Goal: Task Accomplishment & Management: Complete application form

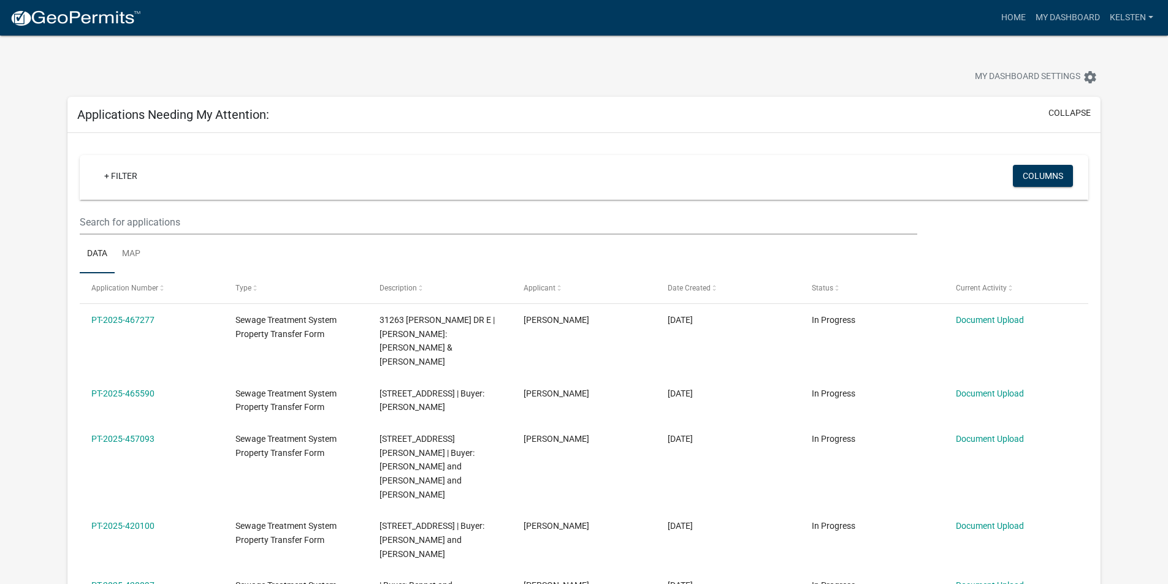
select select "3: 100"
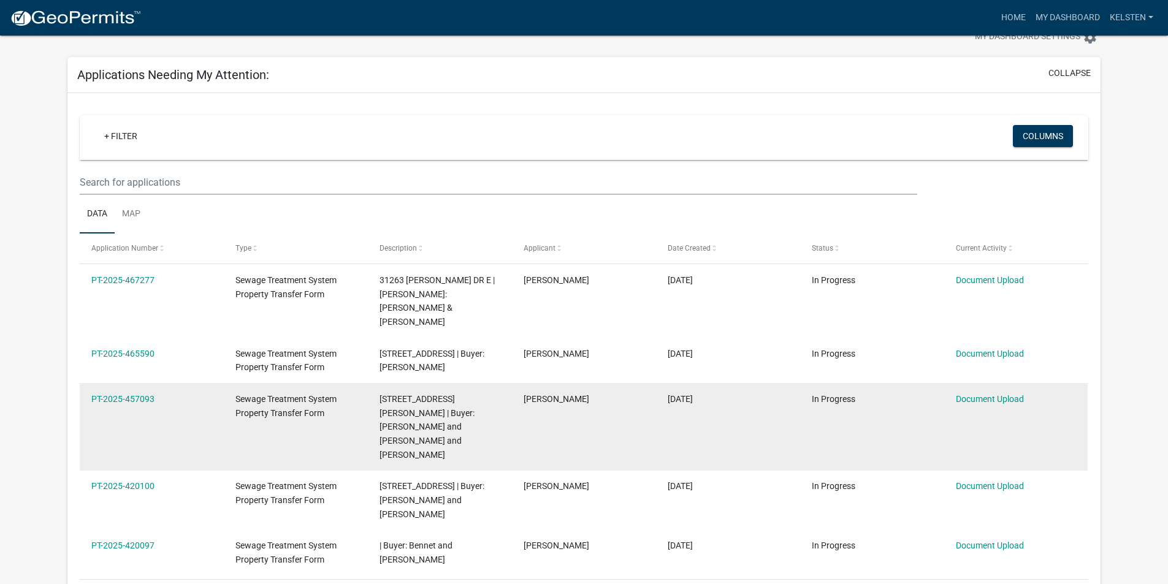
scroll to position [61, 0]
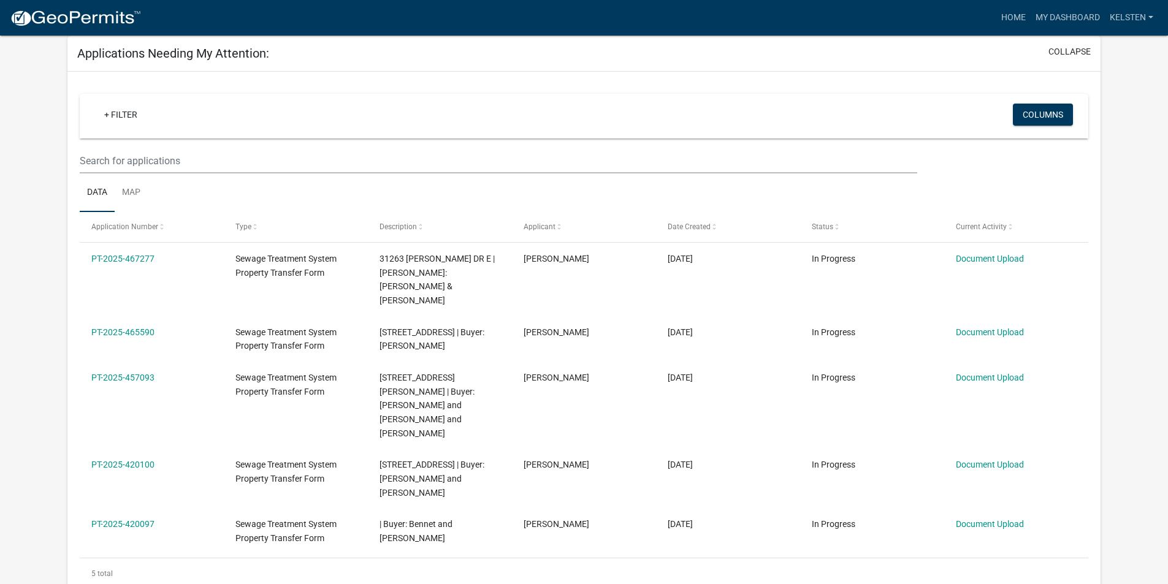
click at [94, 32] on nav "more_horiz Home My Dashboard Kelsten Account Logout" at bounding box center [584, 18] width 1168 height 36
click at [106, 9] on img at bounding box center [75, 18] width 131 height 18
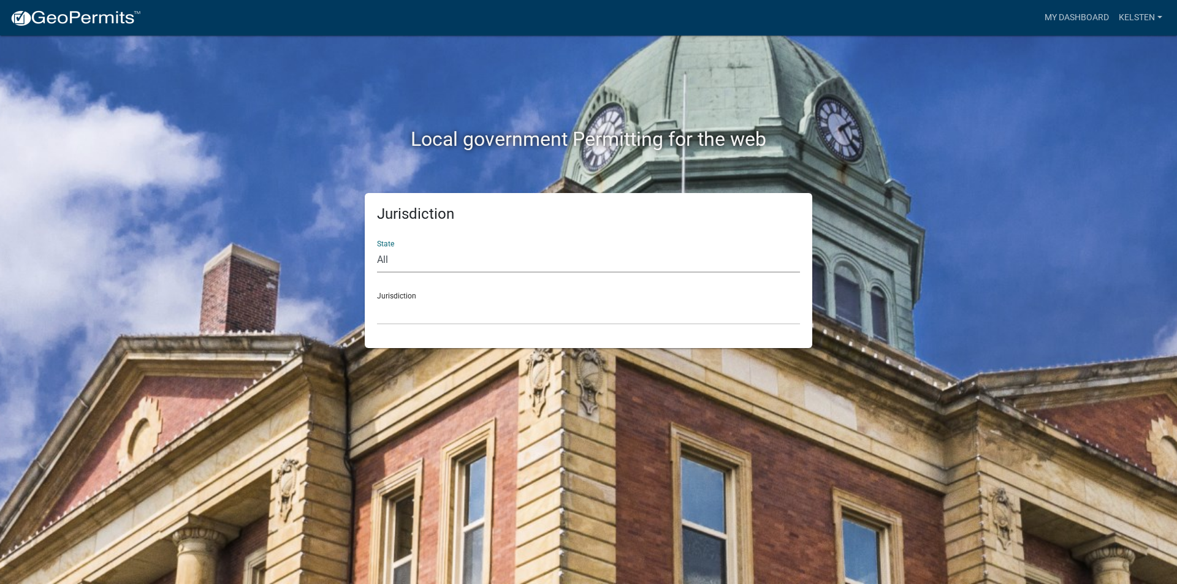
click at [450, 266] on select "All [US_STATE] [US_STATE] [US_STATE] [US_STATE] [US_STATE] [US_STATE] [US_STATE…" at bounding box center [588, 260] width 423 height 25
select select "[US_STATE]"
click at [377, 248] on select "All [US_STATE] [US_STATE] [US_STATE] [US_STATE] [US_STATE] [US_STATE] [US_STATE…" at bounding box center [588, 260] width 423 height 25
click at [417, 314] on select "[GEOGRAPHIC_DATA], [US_STATE] [GEOGRAPHIC_DATA], [US_STATE] [GEOGRAPHIC_DATA], …" at bounding box center [588, 312] width 423 height 25
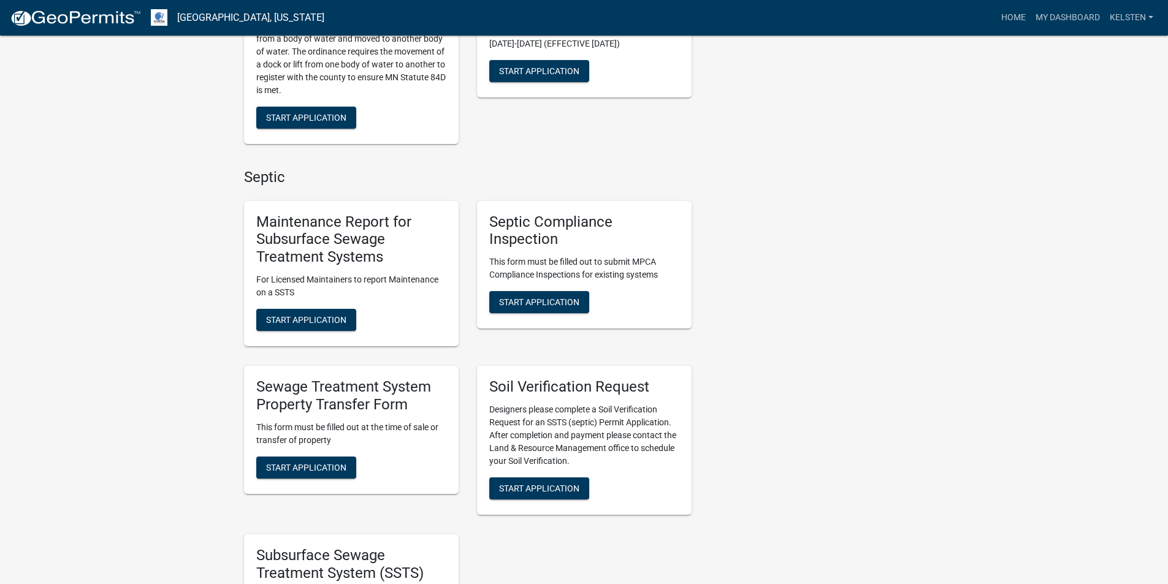
scroll to position [429, 0]
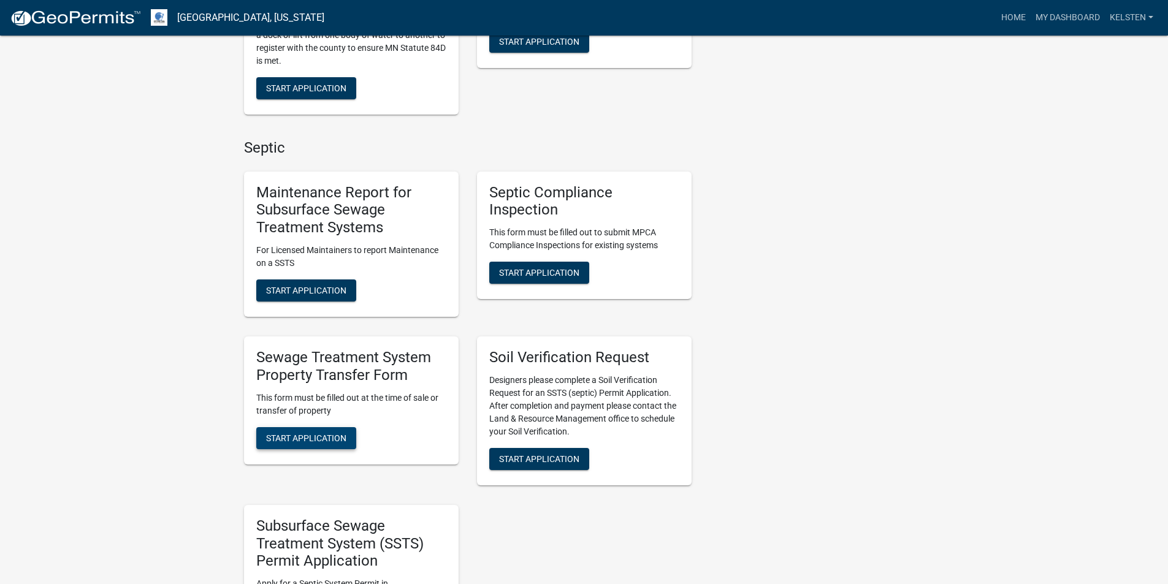
click at [325, 439] on span "Start Application" at bounding box center [306, 438] width 80 height 10
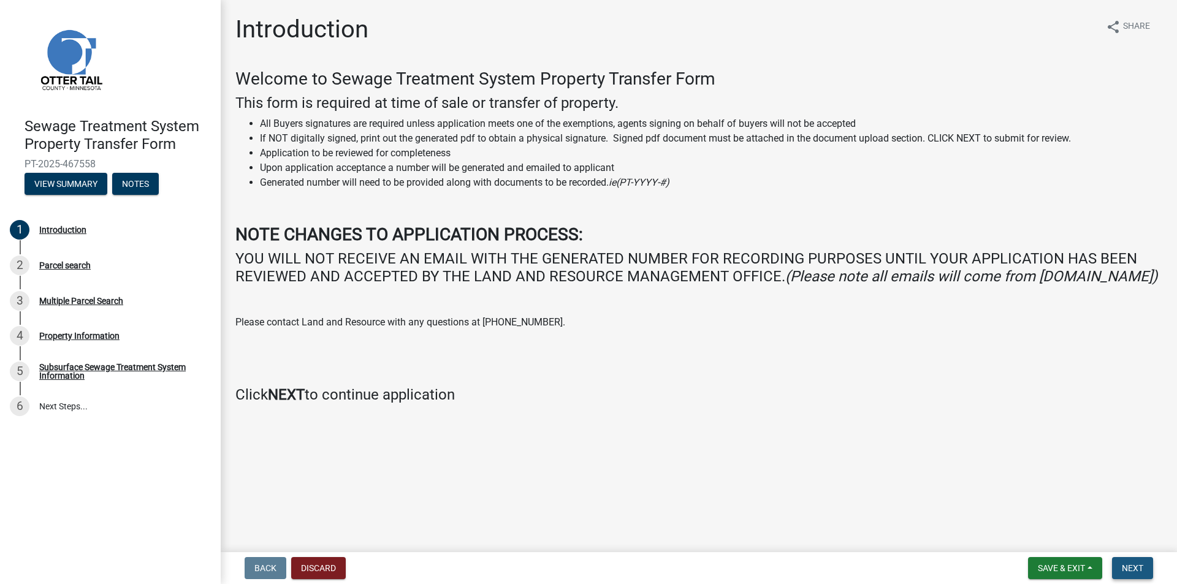
click at [1123, 562] on button "Next" at bounding box center [1132, 568] width 41 height 22
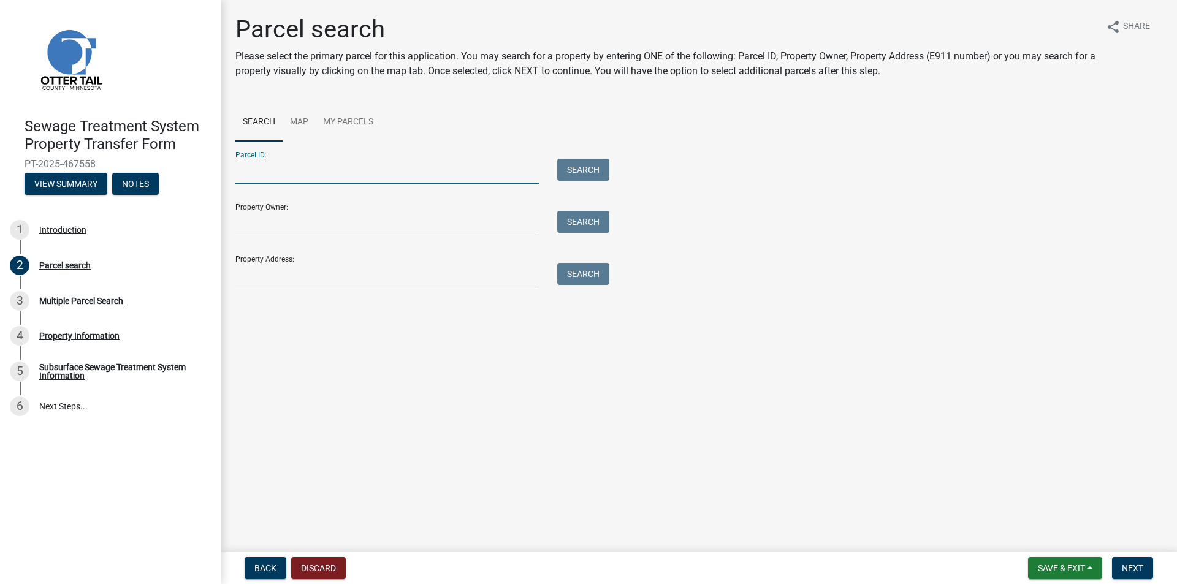
click at [393, 159] on input "Parcel ID:" at bounding box center [386, 171] width 303 height 25
type input "29000240168002"
click at [557, 159] on button "Search" at bounding box center [583, 170] width 52 height 22
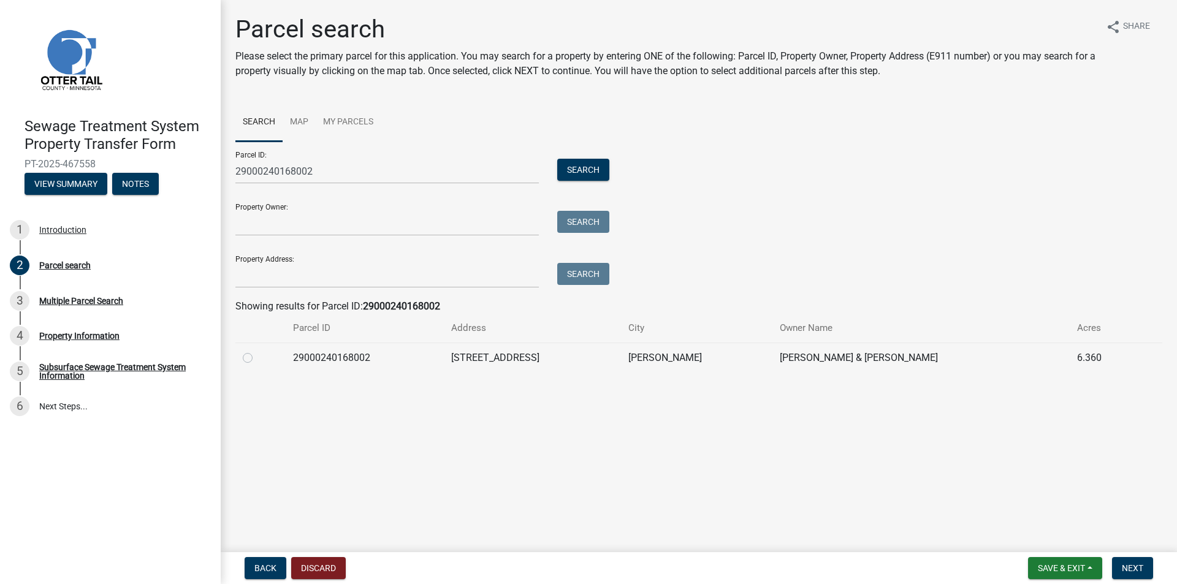
click at [257, 351] on label at bounding box center [257, 351] width 0 height 0
click at [257, 359] on input "radio" at bounding box center [261, 355] width 8 height 8
radio input "true"
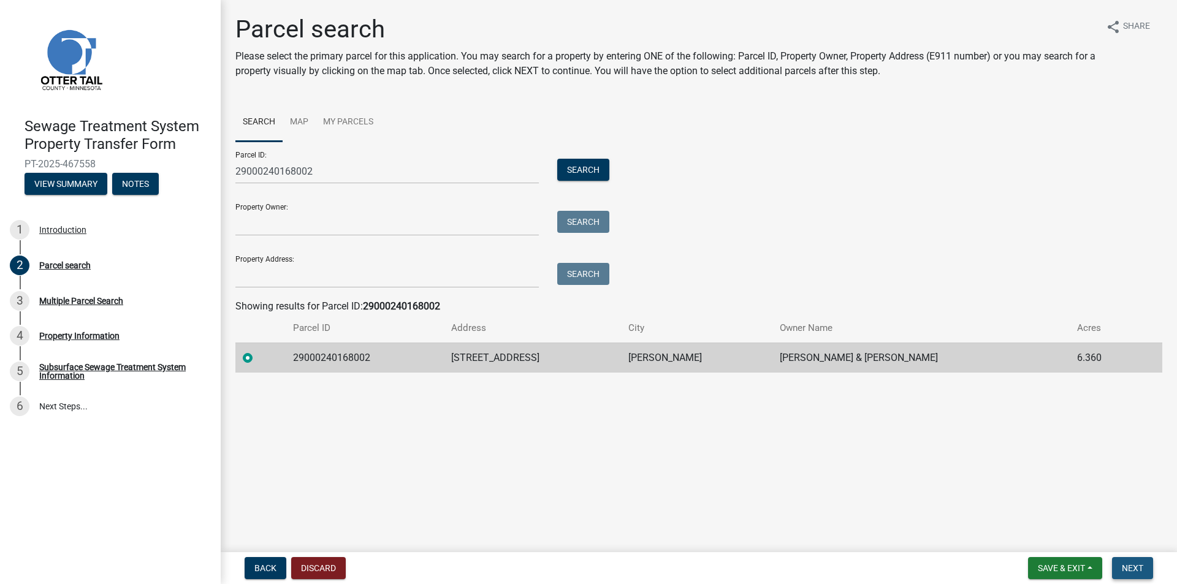
click at [1127, 566] on span "Next" at bounding box center [1132, 568] width 21 height 10
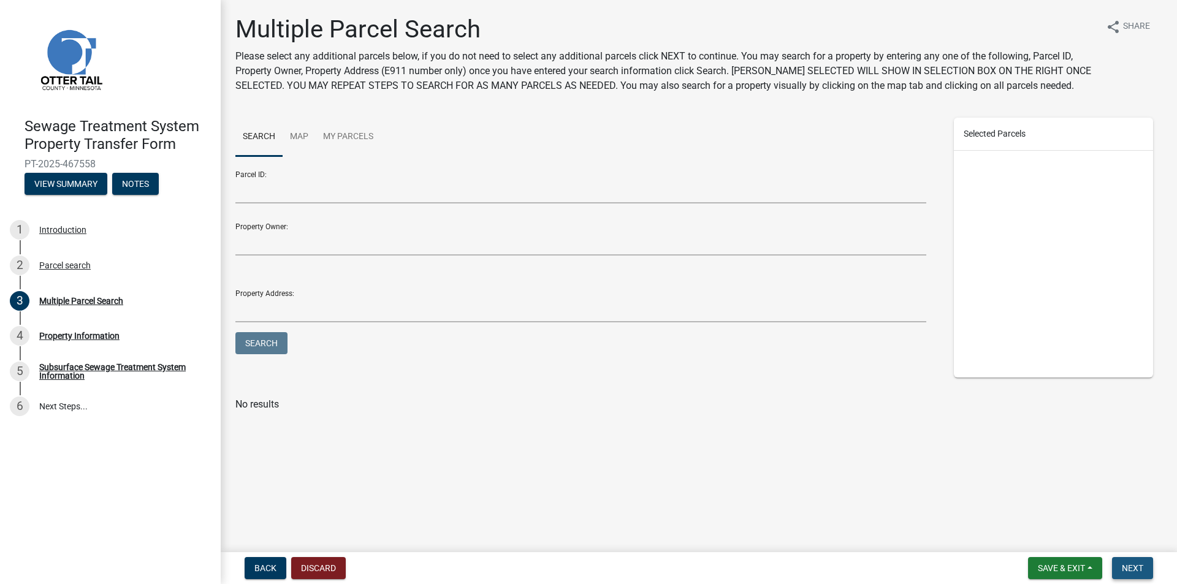
click at [1119, 563] on button "Next" at bounding box center [1132, 568] width 41 height 22
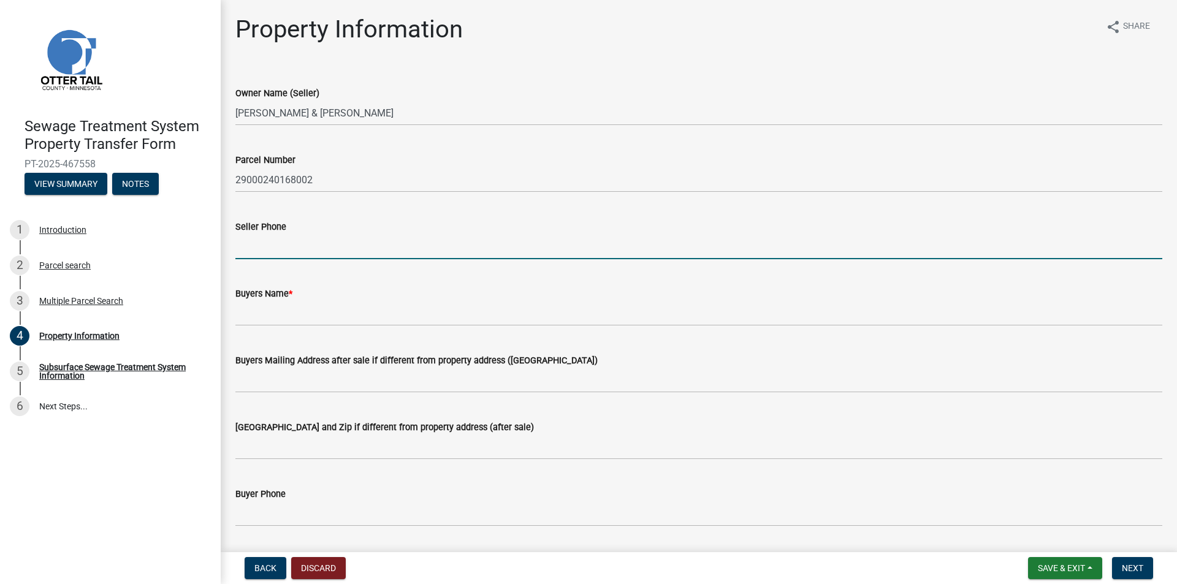
click at [317, 257] on input "Seller Phone" at bounding box center [698, 246] width 927 height 25
type input "2182820340"
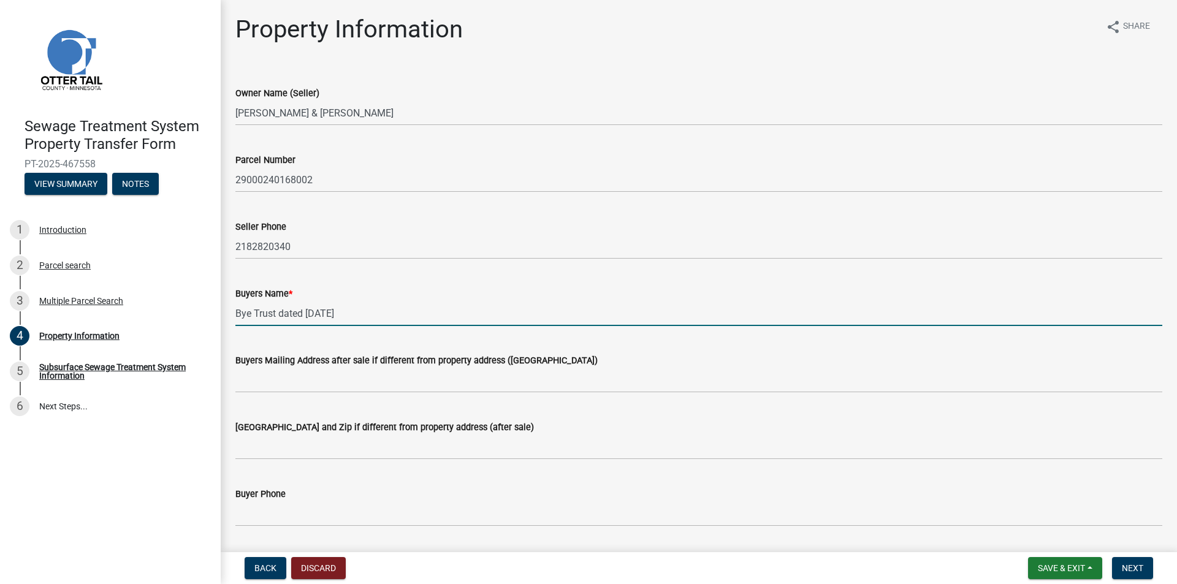
type input "Bye Trust dated [DATE]"
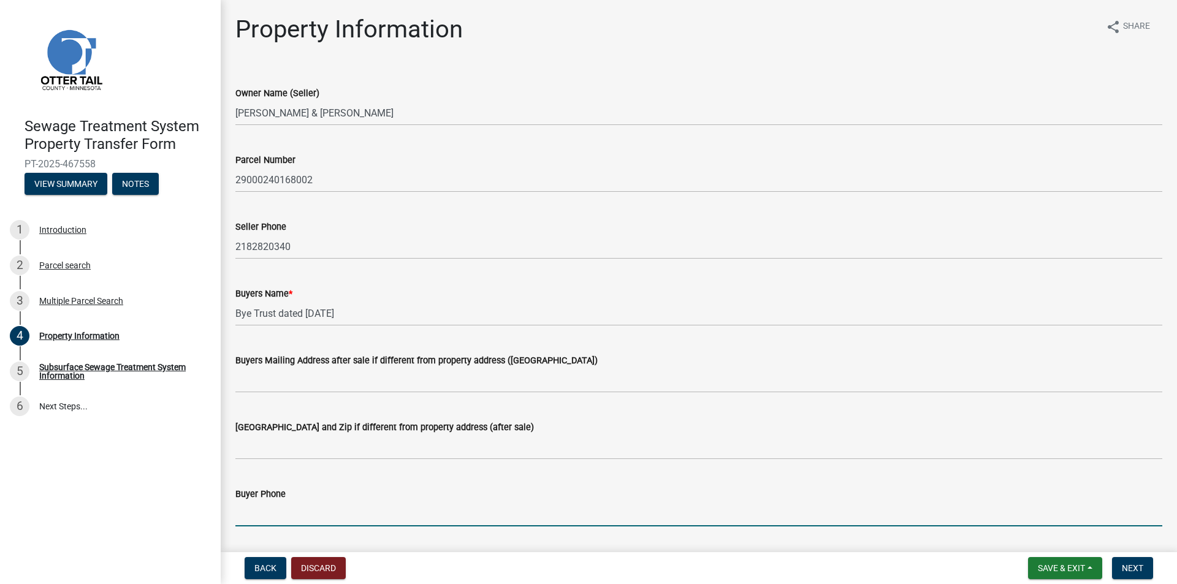
scroll to position [296, 0]
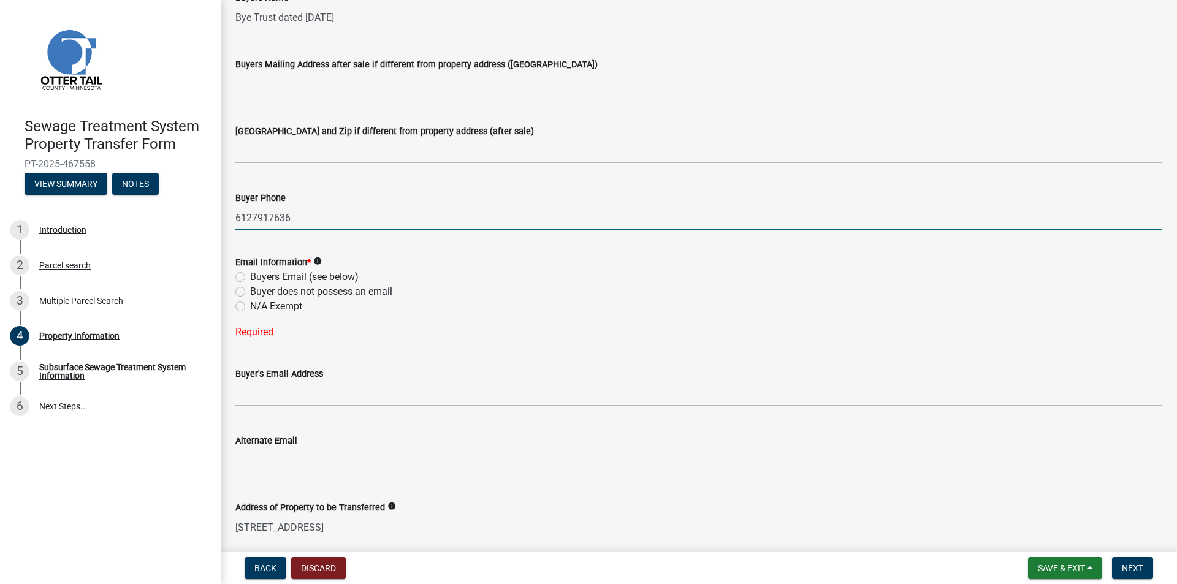
type input "6127917636"
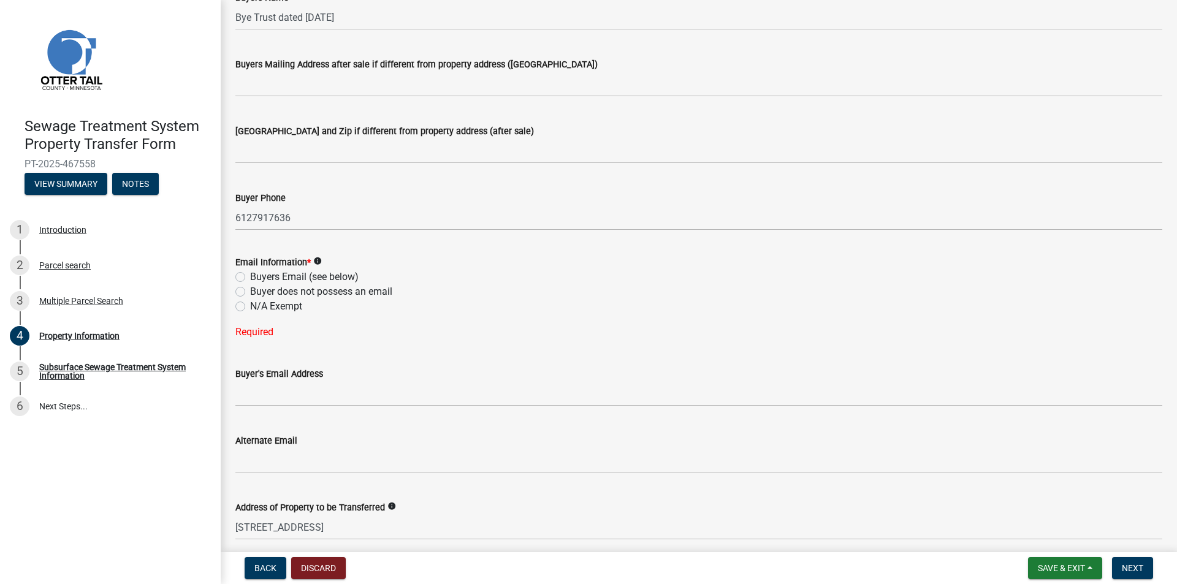
click at [317, 257] on icon "info" at bounding box center [317, 261] width 9 height 9
click at [321, 273] on label "Buyers Email (see below)" at bounding box center [304, 277] width 108 height 15
click at [258, 273] on input "Buyers Email (see below)" at bounding box center [254, 274] width 8 height 8
radio input "true"
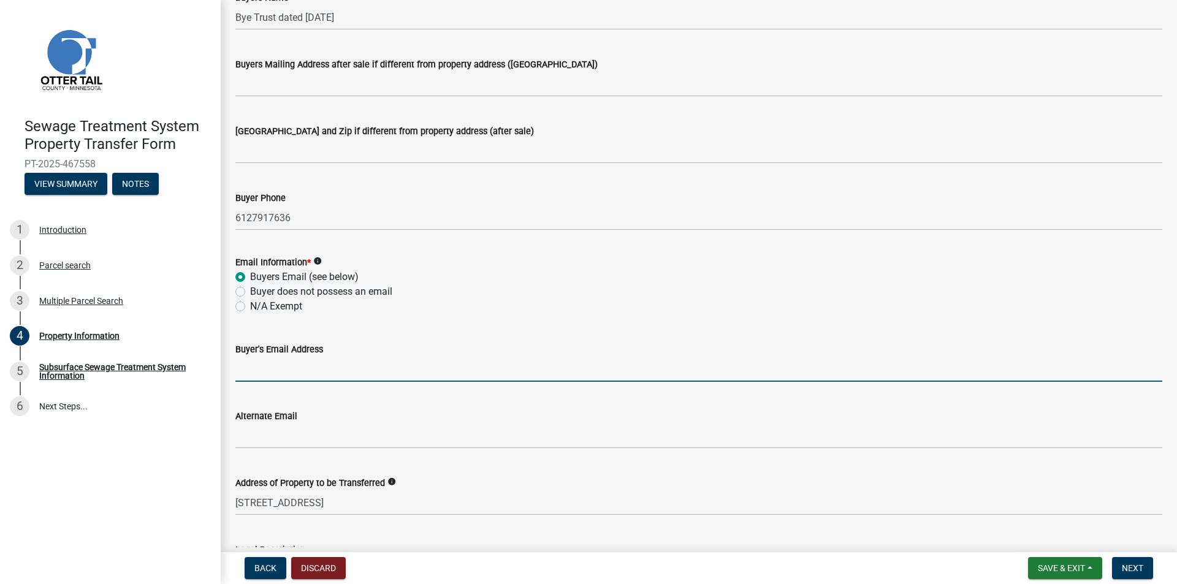
click at [275, 359] on input "Buyer's Email Address" at bounding box center [698, 369] width 927 height 25
type input "[EMAIL_ADDRESS][DOMAIN_NAME]"
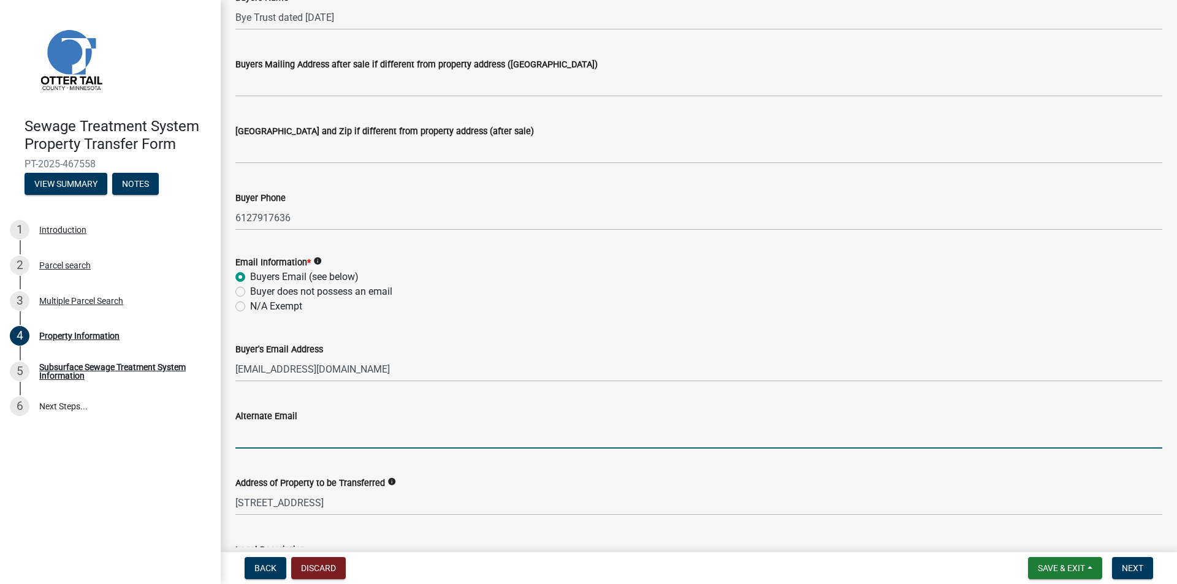
click at [1124, 555] on nav "Back Discard Save & Exit Save Save & Exit Next" at bounding box center [699, 568] width 956 height 32
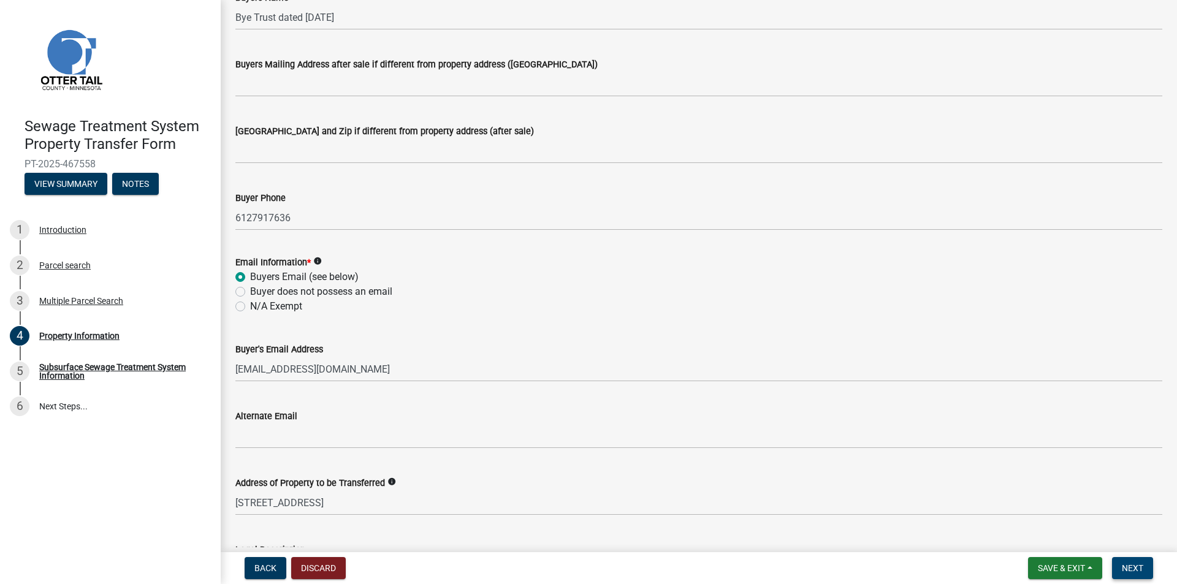
click at [1137, 571] on span "Next" at bounding box center [1132, 568] width 21 height 10
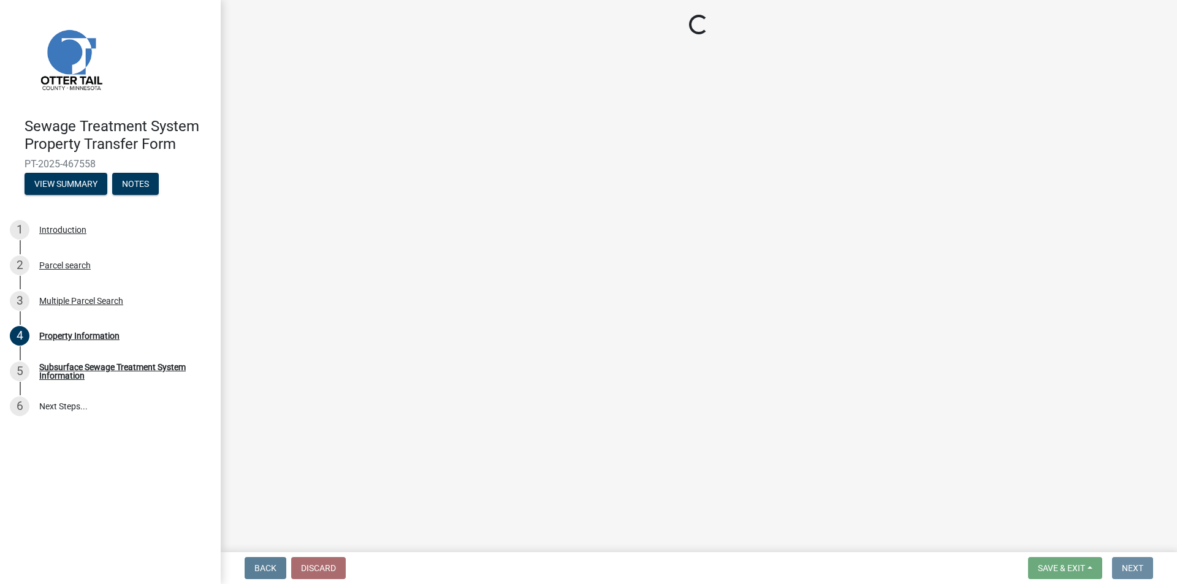
scroll to position [0, 0]
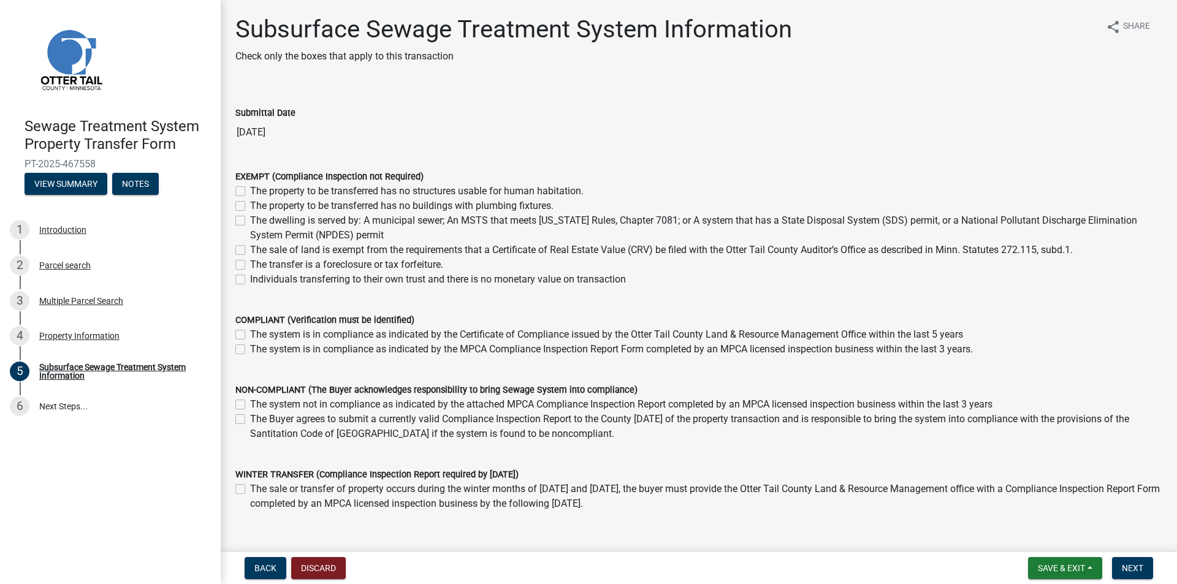
click at [263, 224] on label "The dwelling is served by: A municipal sewer; An MSTS that meets [US_STATE] Rul…" at bounding box center [706, 227] width 912 height 29
click at [258, 221] on input "The dwelling is served by: A municipal sewer; An MSTS that meets [US_STATE] Rul…" at bounding box center [254, 217] width 8 height 8
checkbox input "true"
checkbox input "false"
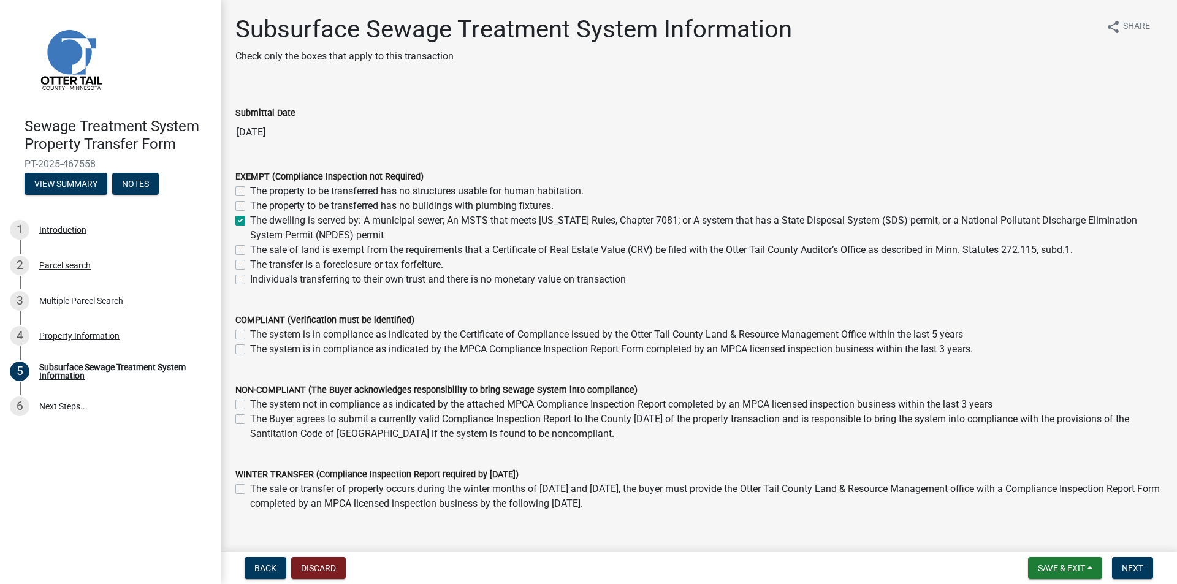
checkbox input "true"
checkbox input "false"
click at [263, 224] on label "The dwelling is served by: A municipal sewer; An MSTS that meets [US_STATE] Rul…" at bounding box center [706, 227] width 912 height 29
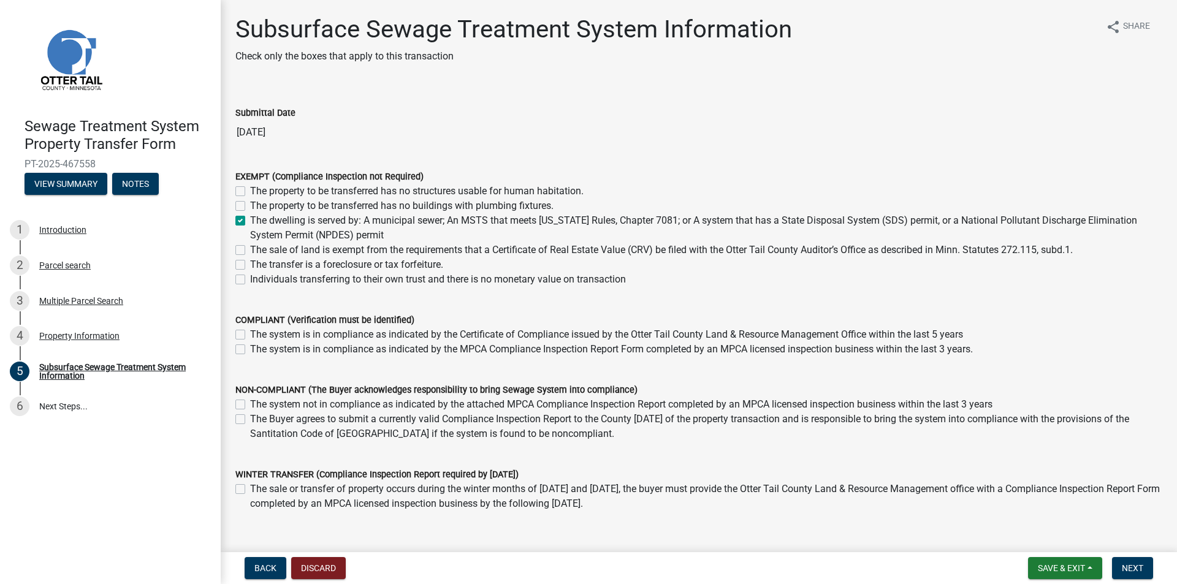
click at [258, 221] on input "The dwelling is served by: A municipal sewer; An MSTS that meets [US_STATE] Rul…" at bounding box center [254, 217] width 8 height 8
checkbox input "false"
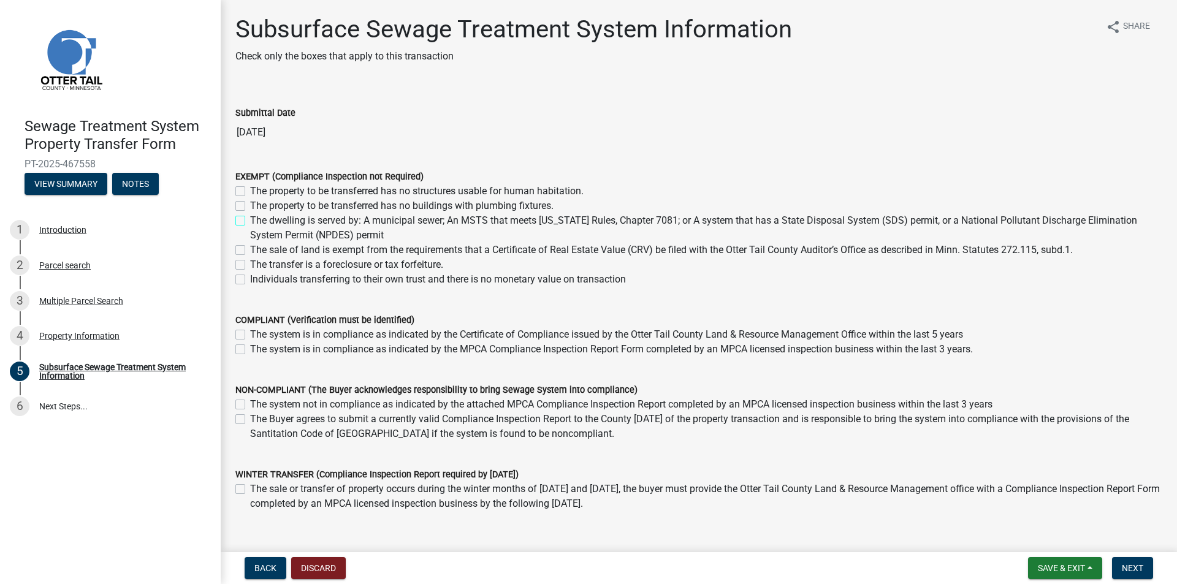
checkbox input "false"
click at [291, 350] on label "The system is in compliance as indicated by the MPCA Compliance Inspection Repo…" at bounding box center [611, 349] width 723 height 15
click at [258, 350] on input "The system is in compliance as indicated by the MPCA Compliance Inspection Repo…" at bounding box center [254, 346] width 8 height 8
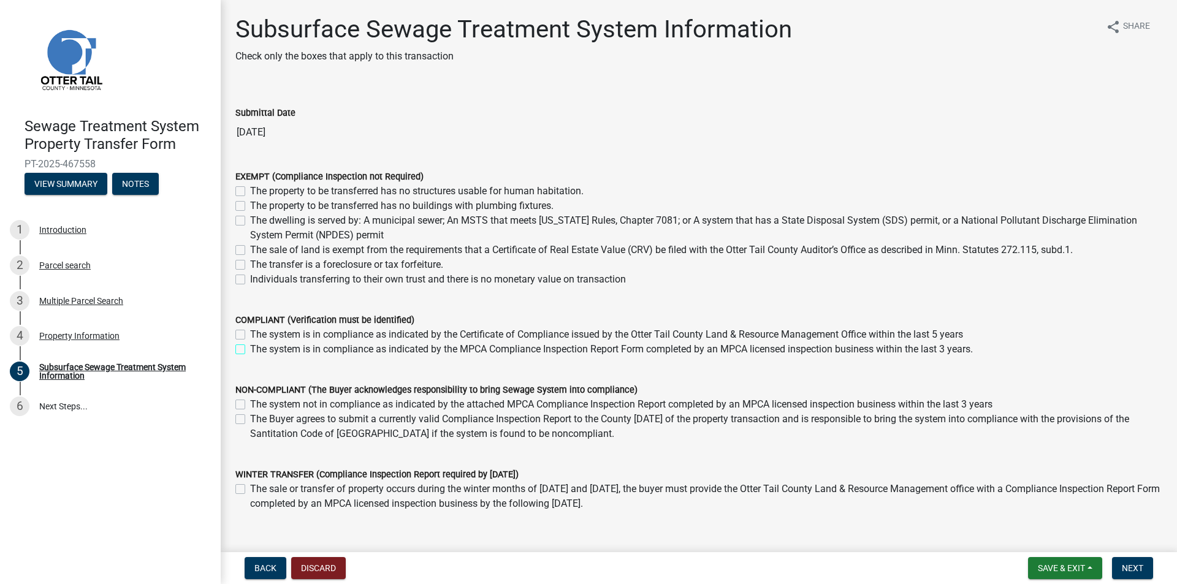
checkbox input "true"
checkbox input "false"
checkbox input "true"
click at [1136, 577] on button "Next" at bounding box center [1132, 568] width 41 height 22
click at [1128, 561] on button "Next" at bounding box center [1132, 568] width 41 height 22
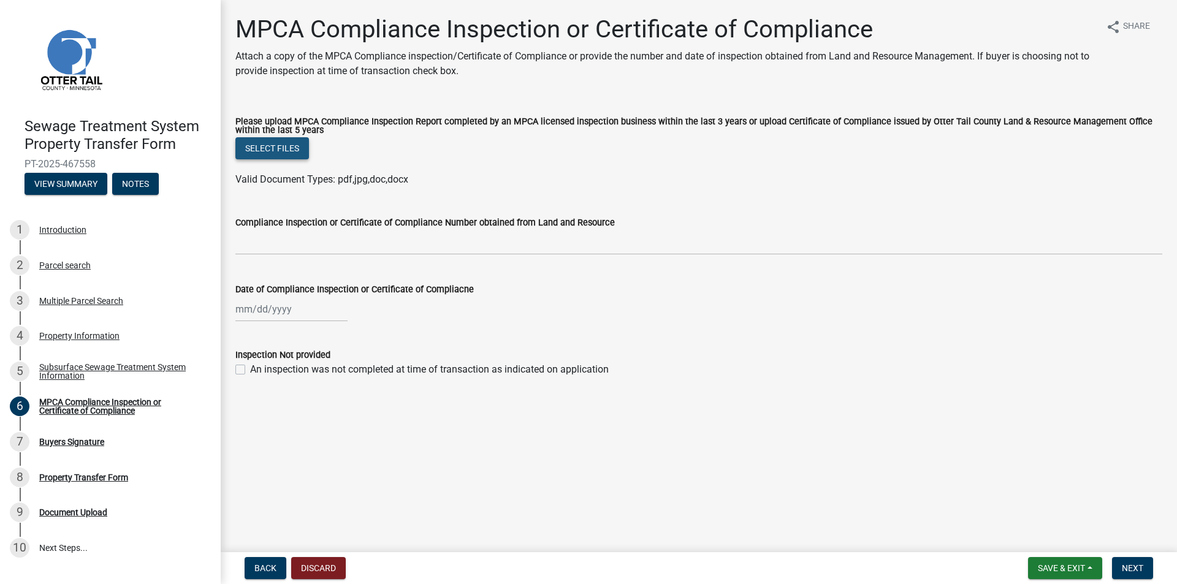
click at [278, 151] on button "Select files" at bounding box center [272, 148] width 74 height 22
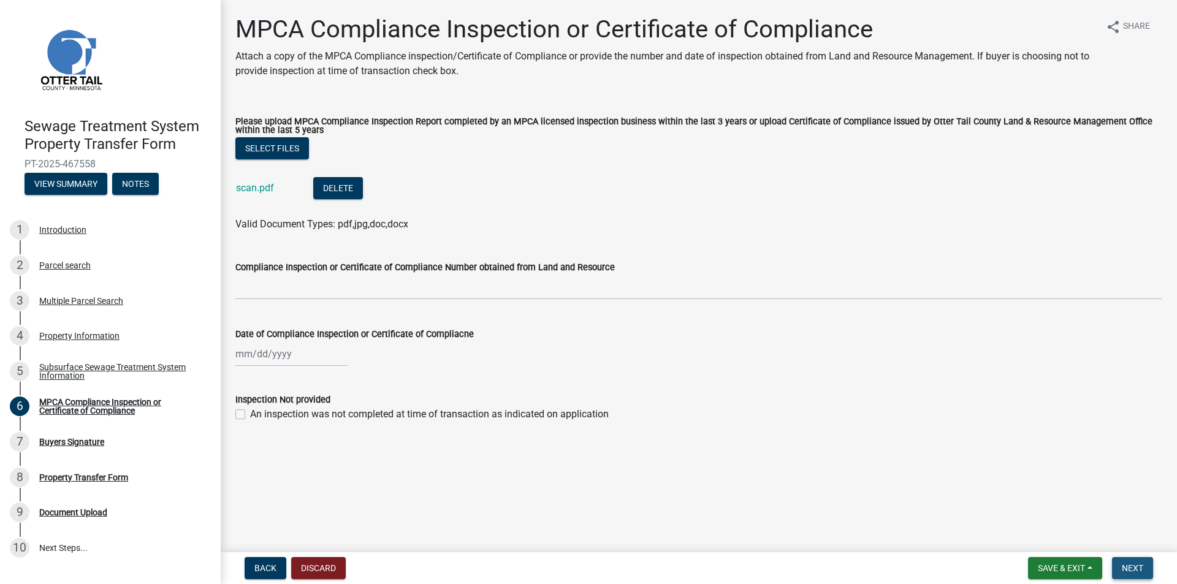
click at [1138, 564] on span "Next" at bounding box center [1132, 568] width 21 height 10
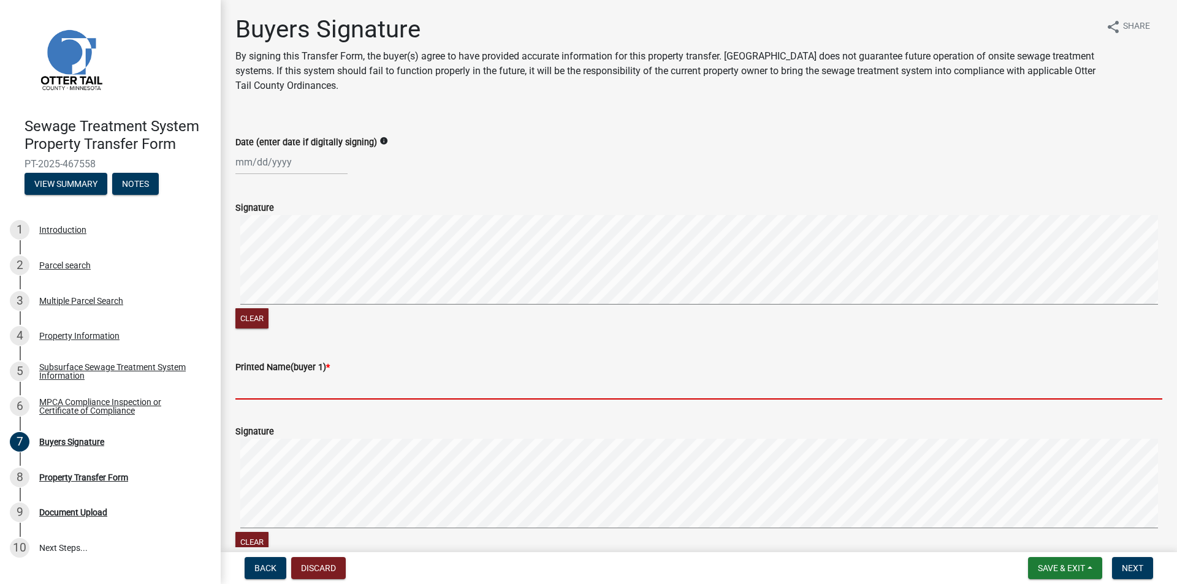
click at [309, 388] on input "Printed Name(buyer 1) *" at bounding box center [698, 386] width 927 height 25
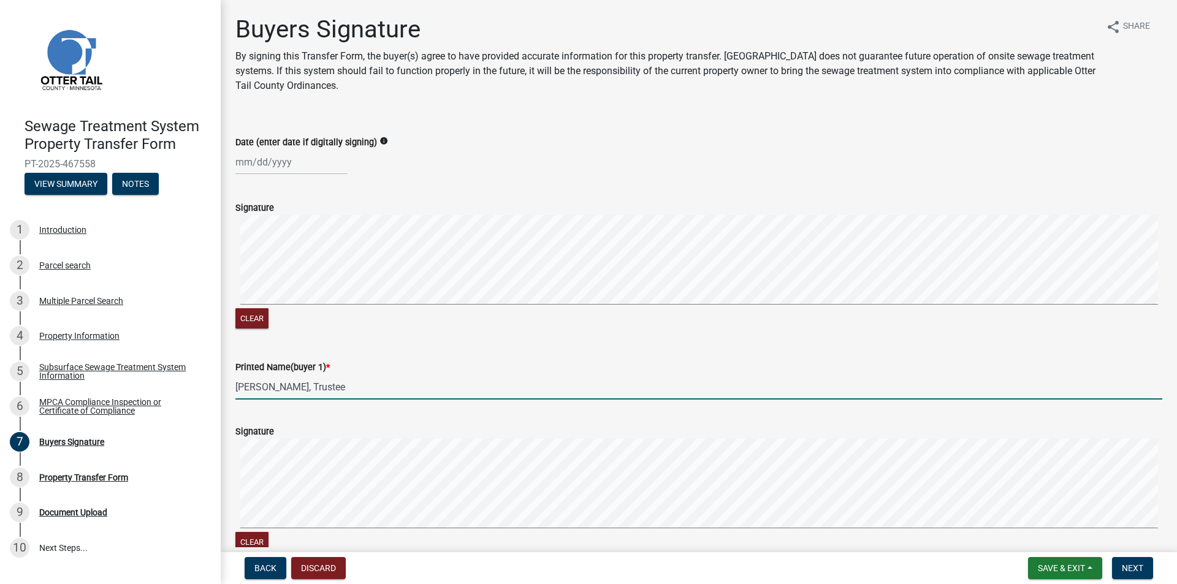
type input "[PERSON_NAME], Trustee"
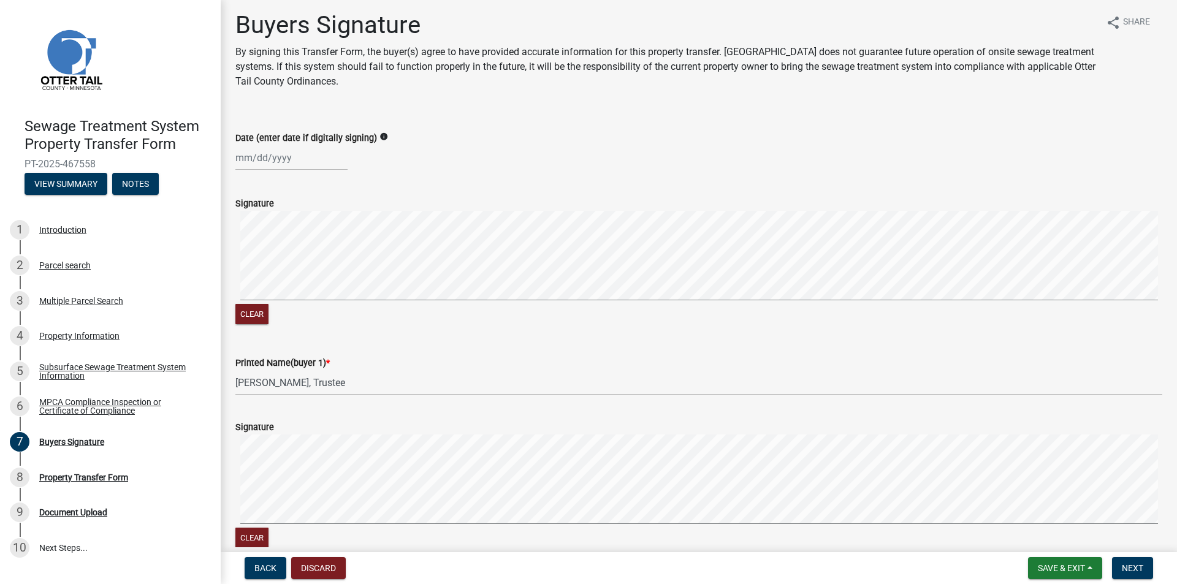
scroll to position [336, 0]
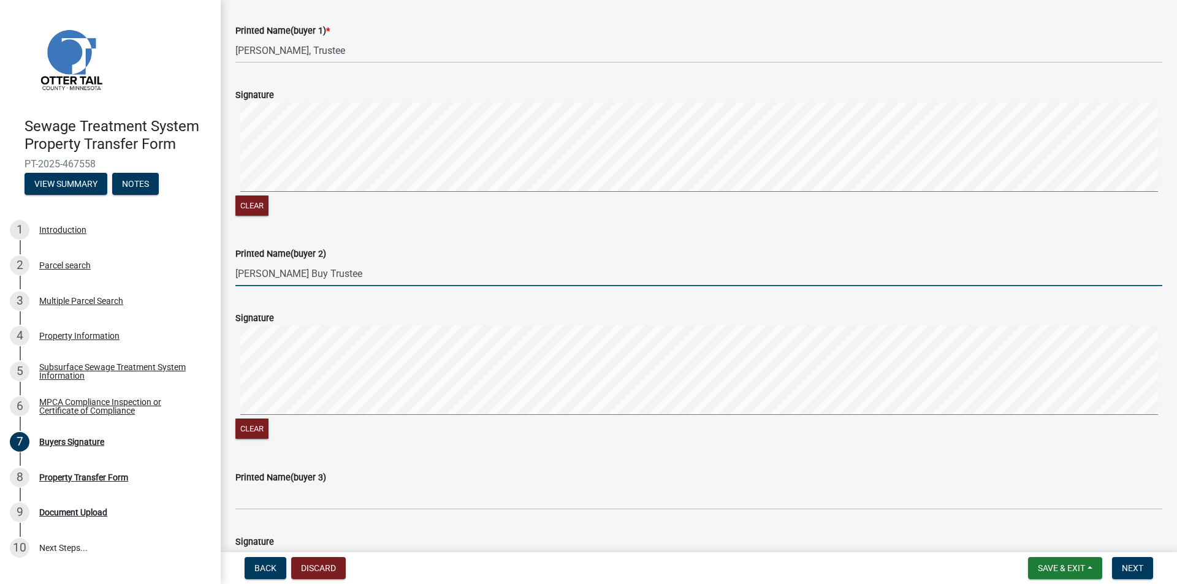
type input "[PERSON_NAME] Buy Trustee"
click at [281, 272] on input "[PERSON_NAME] Buy Trustee" at bounding box center [698, 273] width 927 height 25
type input "[PERSON_NAME] Trustee"
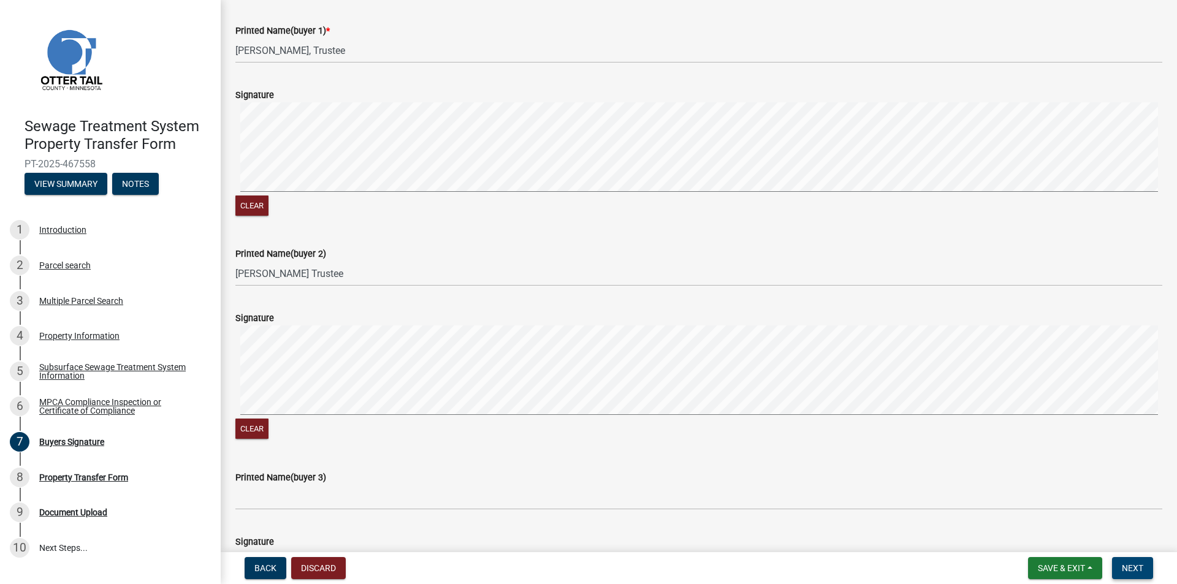
click at [1124, 556] on nav "Back Discard Save & Exit Save Save & Exit Next" at bounding box center [699, 568] width 956 height 32
click at [1134, 570] on span "Next" at bounding box center [1132, 568] width 21 height 10
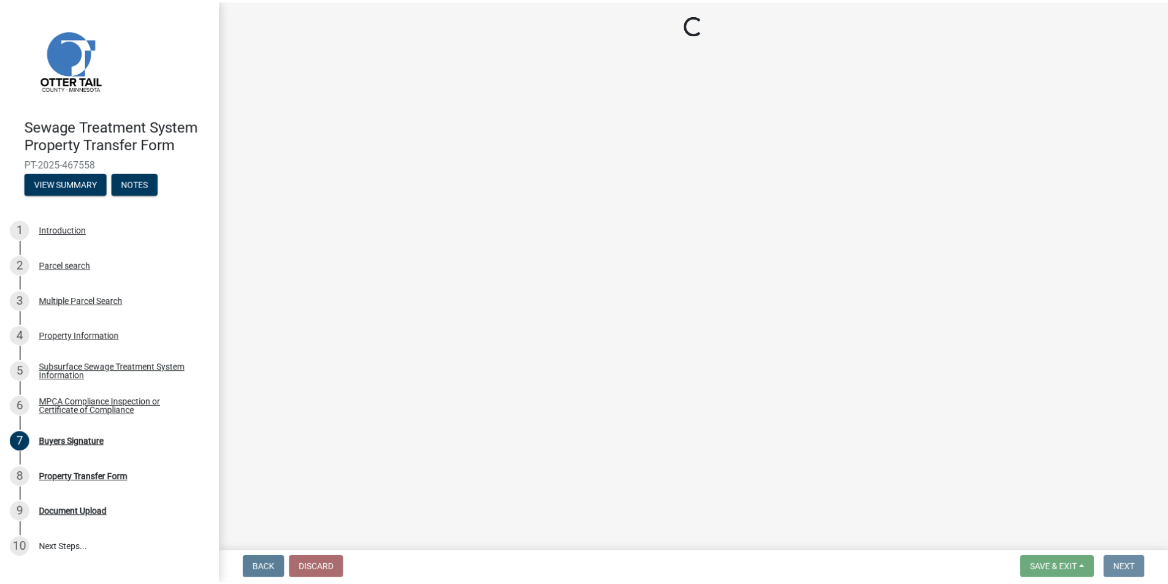
scroll to position [0, 0]
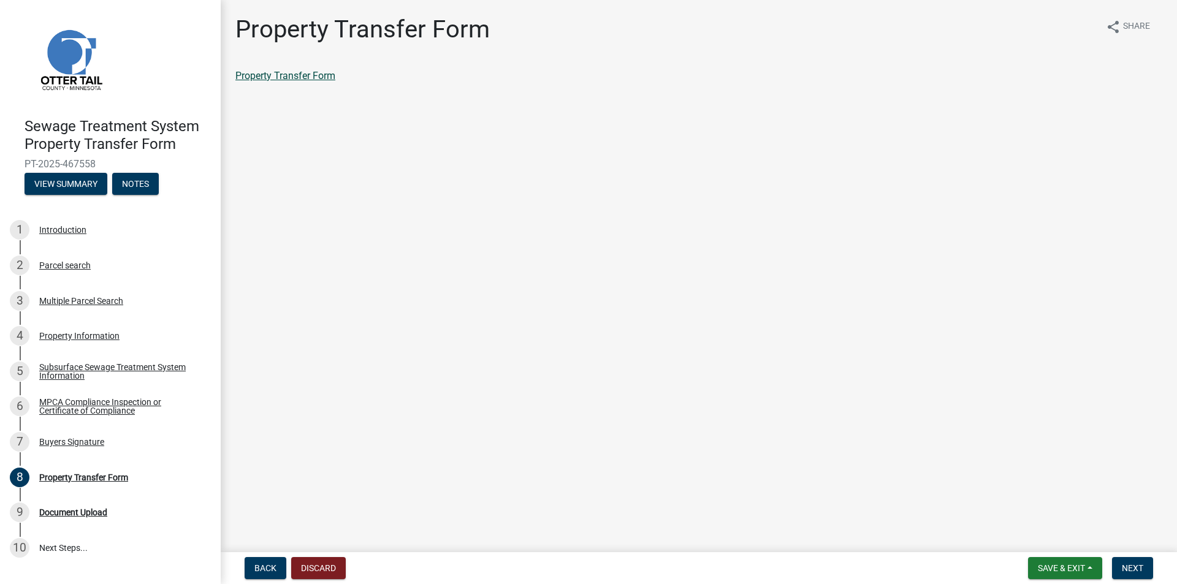
click at [291, 78] on link "Property Transfer Form" at bounding box center [285, 76] width 100 height 12
click at [1136, 569] on span "Next" at bounding box center [1132, 568] width 21 height 10
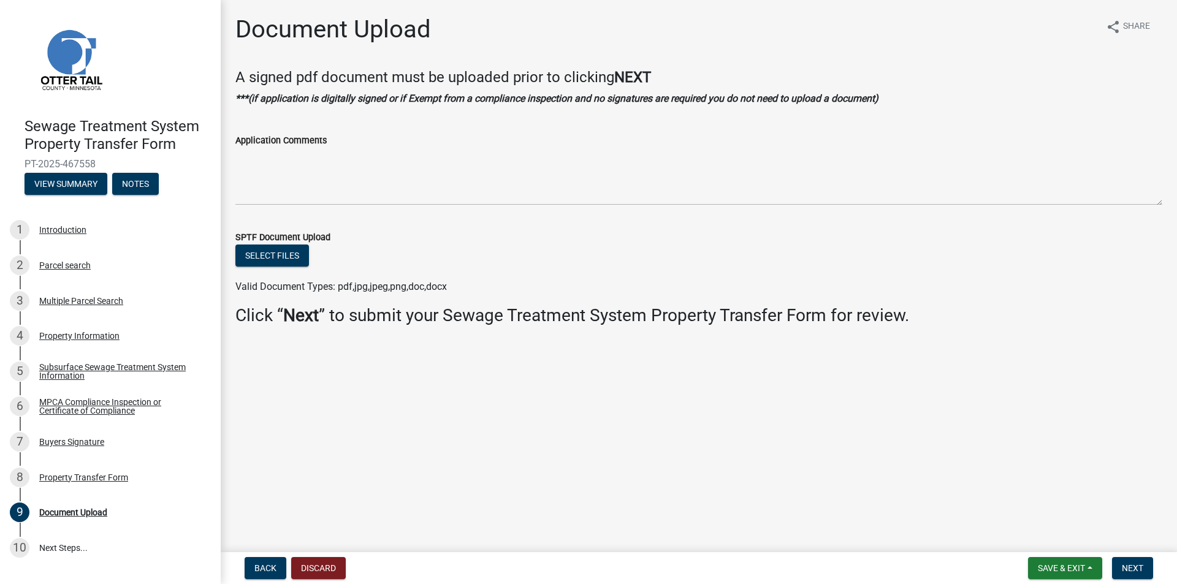
click at [1041, 554] on nav "Back Discard Save & Exit Save Save & Exit Next" at bounding box center [699, 568] width 956 height 32
click at [1037, 561] on button "Save & Exit" at bounding box center [1065, 568] width 74 height 22
click at [1013, 534] on button "Save & Exit" at bounding box center [1053, 536] width 98 height 29
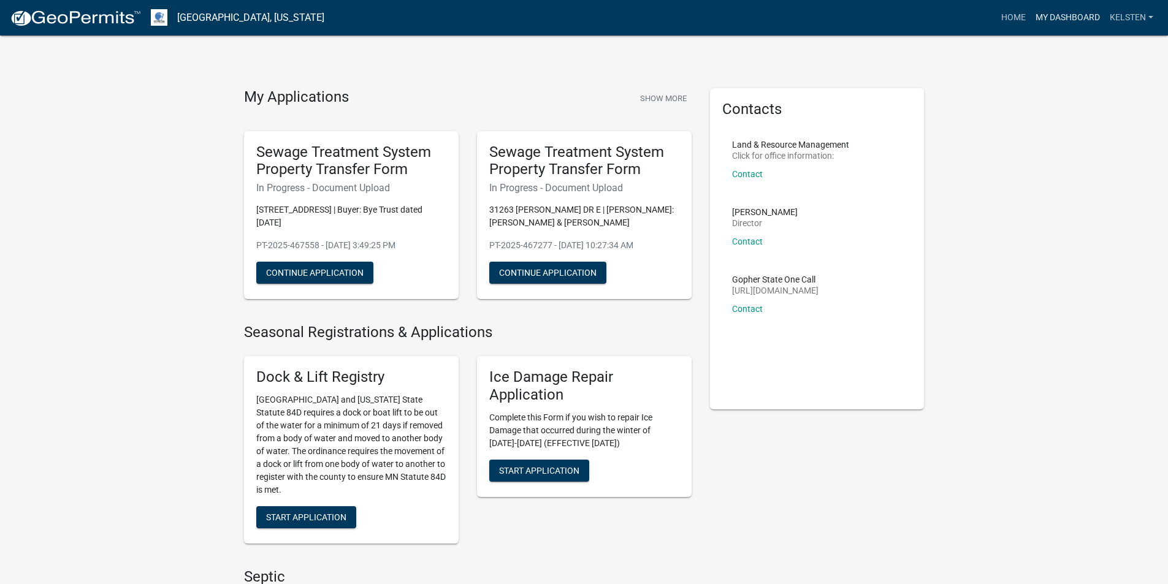
click at [1068, 24] on link "My Dashboard" at bounding box center [1067, 17] width 74 height 23
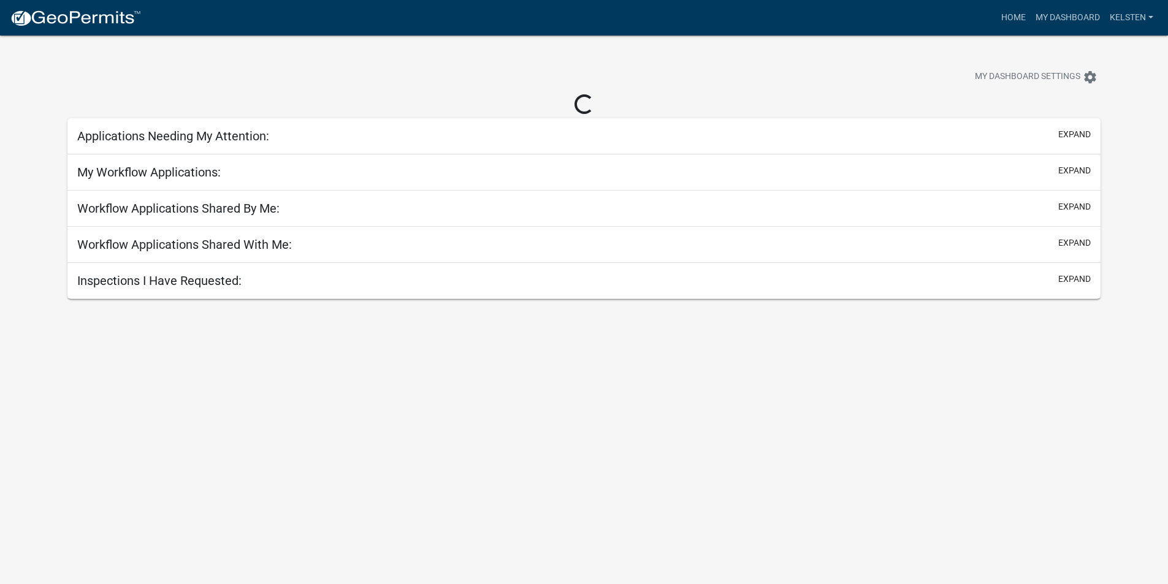
select select "3: 100"
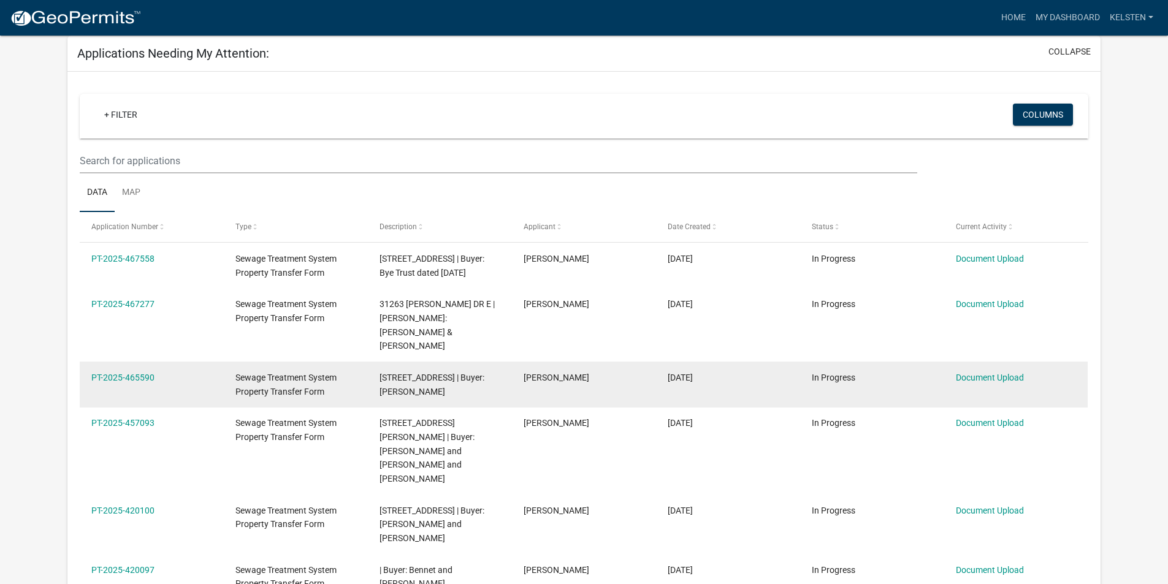
scroll to position [123, 0]
